Goal: Task Accomplishment & Management: Manage account settings

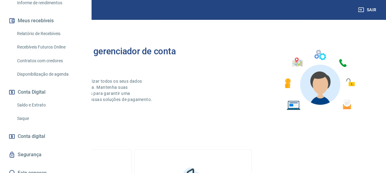
scroll to position [122, 0]
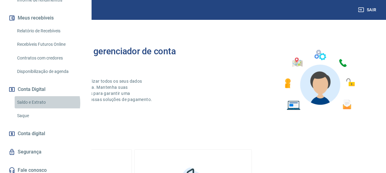
click at [41, 109] on link "Saldo e Extrato" at bounding box center [49, 102] width 69 height 13
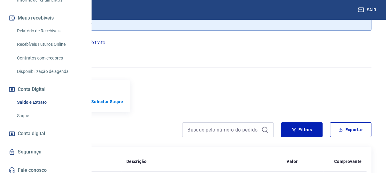
scroll to position [31, 0]
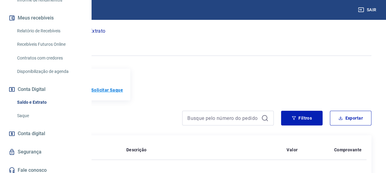
click at [123, 93] on p "Solicitar Saque" at bounding box center [107, 90] width 32 height 6
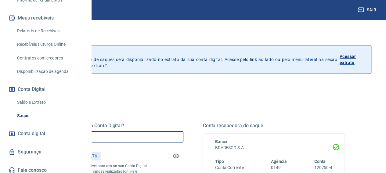
click at [148, 135] on input "R$ 0,00" at bounding box center [113, 136] width 142 height 11
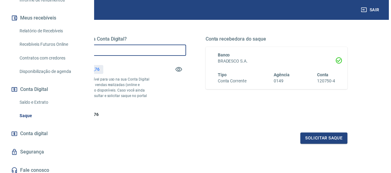
scroll to position [92, 0]
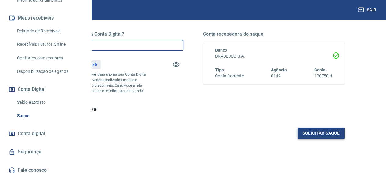
type input "R$ 2.000,00"
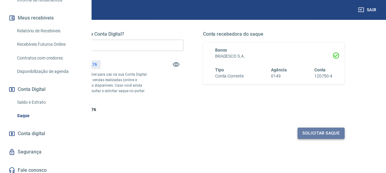
click at [312, 139] on button "Solicitar saque" at bounding box center [321, 133] width 47 height 11
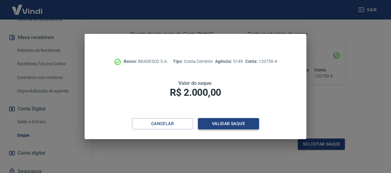
click at [231, 121] on button "Validar saque" at bounding box center [228, 123] width 61 height 11
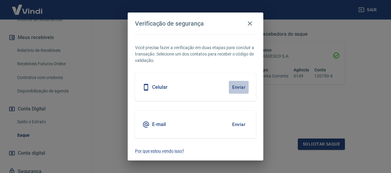
click at [234, 87] on button "Enviar" at bounding box center [239, 87] width 20 height 13
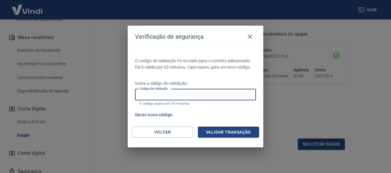
click at [217, 93] on input "Código de validação" at bounding box center [195, 94] width 121 height 11
type input "236308"
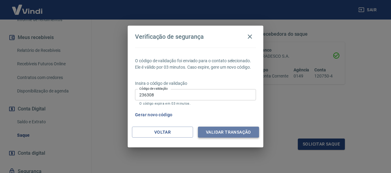
click at [220, 133] on button "Validar transação" at bounding box center [228, 132] width 61 height 11
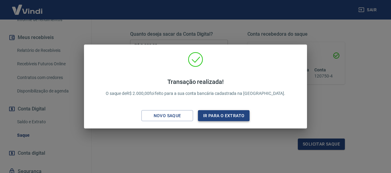
click at [218, 114] on button "Ir para o extrato" at bounding box center [224, 115] width 52 height 11
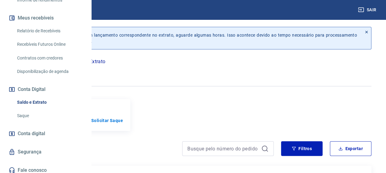
click at [374, 8] on button "Sair" at bounding box center [368, 9] width 22 height 11
